Goal: Information Seeking & Learning: Learn about a topic

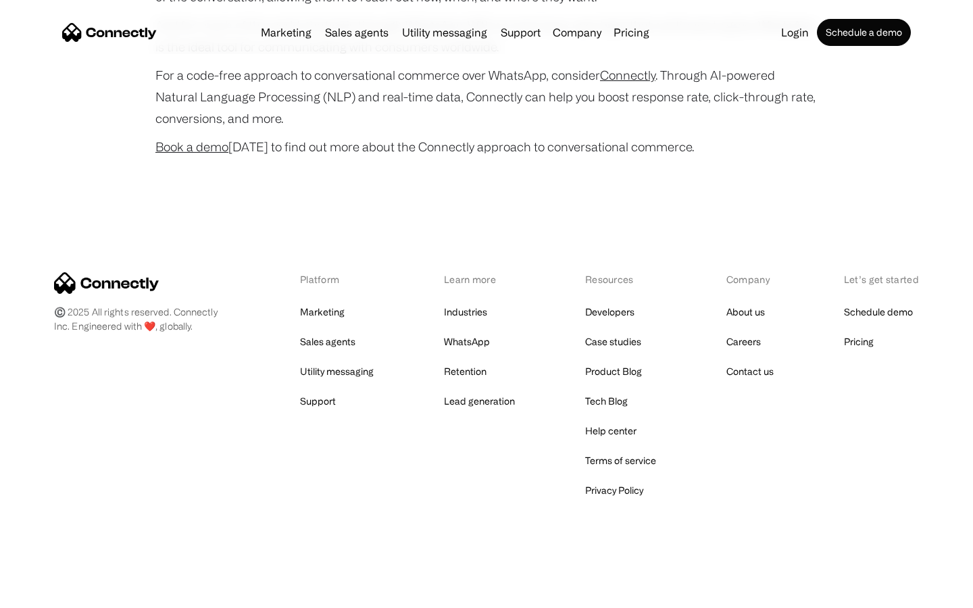
scroll to position [5341, 0]
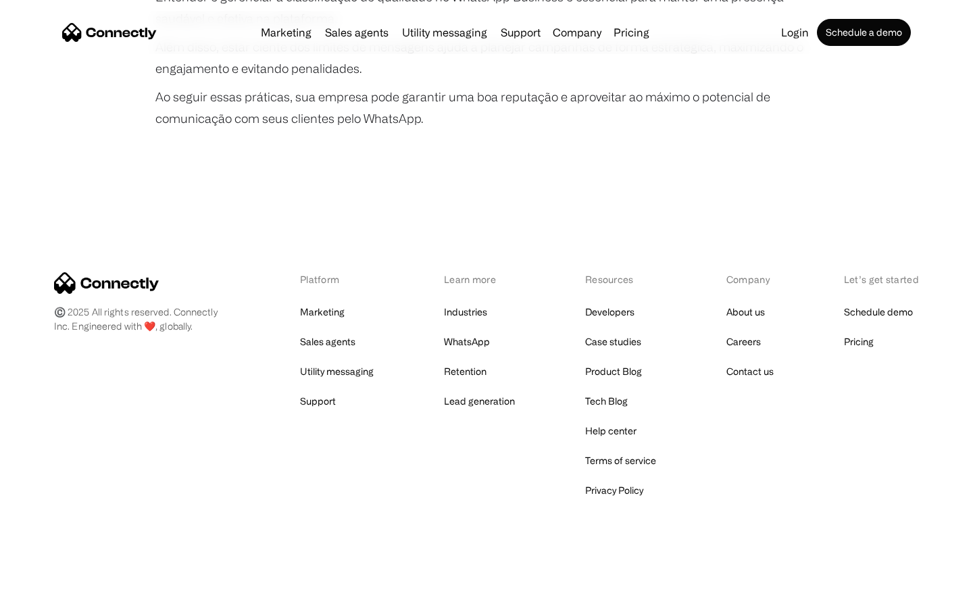
scroll to position [2530, 0]
